Goal: Task Accomplishment & Management: Manage account settings

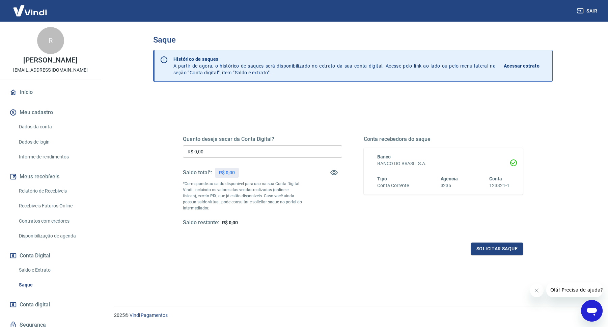
click at [138, 130] on div "Saque Histórico de saques A partir de agora, o histórico de saques será disponi…" at bounding box center [353, 160] width 432 height 276
click at [150, 106] on div "Saque Histórico de saques A partir de agora, o histórico de saques será disponi…" at bounding box center [353, 160] width 416 height 276
click at [145, 127] on div "Saque Histórico de saques A partir de agora, o histórico de saques será disponi…" at bounding box center [353, 160] width 416 height 276
